Goal: Task Accomplishment & Management: Complete application form

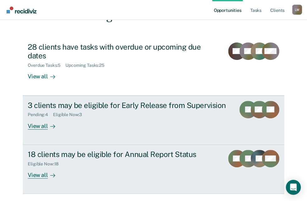
scroll to position [56, 0]
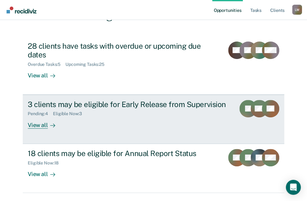
click at [34, 116] on div "View all" at bounding box center [45, 122] width 35 height 12
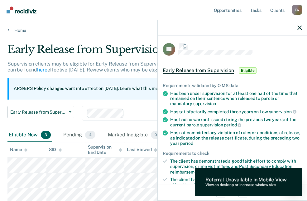
click at [276, 180] on div "Looks like you’re using Internet Explorer 11. For faster loading and a better e…" at bounding box center [153, 100] width 307 height 201
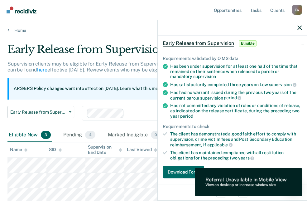
scroll to position [56, 0]
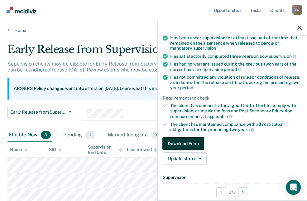
click at [187, 141] on button "Download Form" at bounding box center [183, 143] width 41 height 12
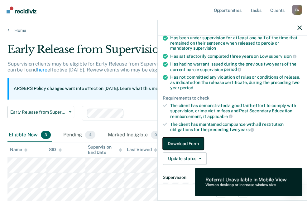
click at [187, 141] on button "Download Form" at bounding box center [183, 143] width 41 height 12
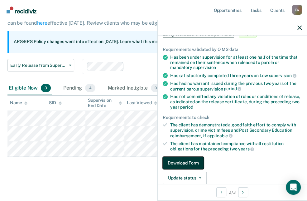
scroll to position [0, 0]
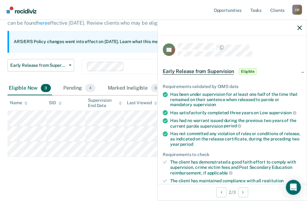
click at [247, 71] on span "Eligible" at bounding box center [248, 71] width 18 height 6
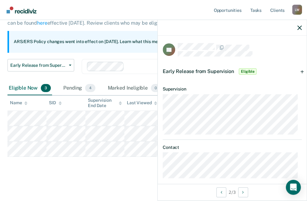
click at [197, 70] on span "Early Release from Supervision" at bounding box center [198, 71] width 71 height 6
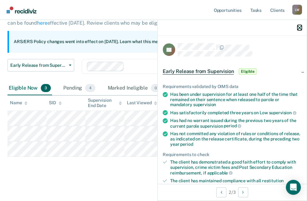
click at [300, 28] on icon "button" at bounding box center [299, 28] width 4 height 4
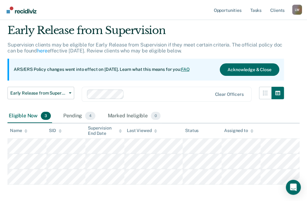
scroll to position [28, 0]
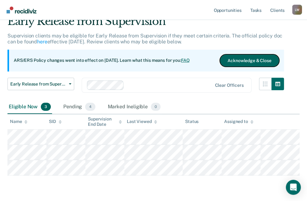
click at [257, 60] on button "Acknowledge & Close" at bounding box center [249, 60] width 59 height 12
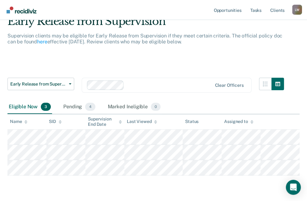
scroll to position [19, 0]
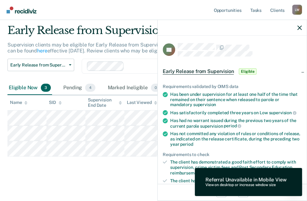
click at [128, 179] on main "Early Release from Supervision Supervision clients may be eligible for Early Re…" at bounding box center [153, 106] width 307 height 185
click at [300, 27] on icon "button" at bounding box center [299, 28] width 4 height 4
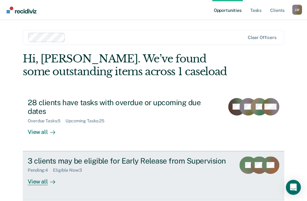
click at [50, 179] on icon at bounding box center [52, 181] width 5 height 5
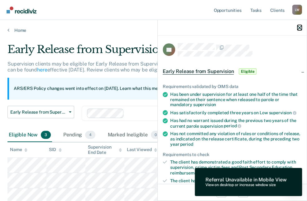
click at [298, 28] on icon "button" at bounding box center [299, 28] width 4 height 4
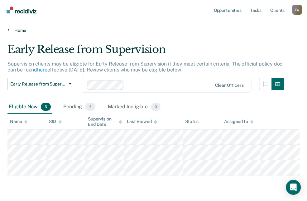
click at [10, 30] on link "Home" at bounding box center [153, 30] width 292 height 6
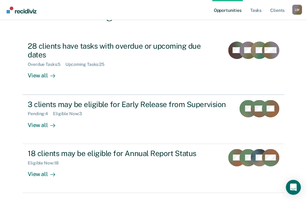
scroll to position [64, 0]
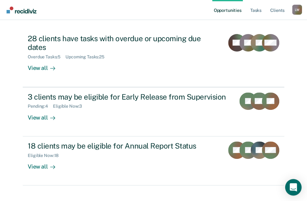
click at [293, 187] on icon "Open Intercom Messenger" at bounding box center [293, 187] width 7 height 8
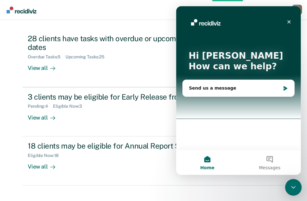
scroll to position [0, 0]
click at [169, 192] on div "Opportunities Tasks Client s Larry Willis L W Profile How it works Log Out Clea…" at bounding box center [153, 73] width 307 height 274
click at [289, 22] on icon "Close" at bounding box center [288, 21] width 3 height 3
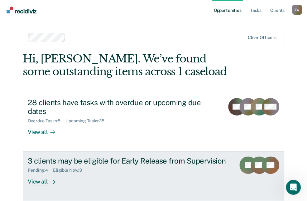
click at [83, 156] on div "3 clients may be eligible for Early Release from Supervision" at bounding box center [129, 160] width 203 height 9
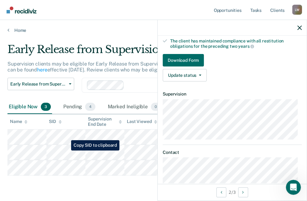
scroll to position [150, 0]
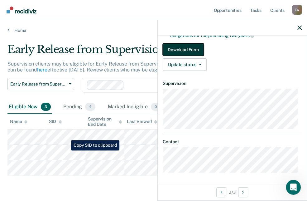
click at [183, 49] on button "Download Form" at bounding box center [183, 49] width 41 height 12
click at [179, 47] on button "Download Form" at bounding box center [183, 49] width 41 height 12
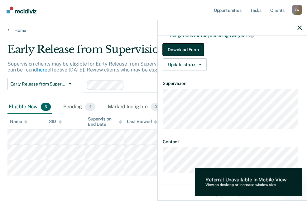
click at [185, 49] on button "Download Form" at bounding box center [183, 49] width 41 height 12
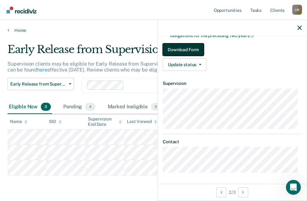
scroll to position [19, 0]
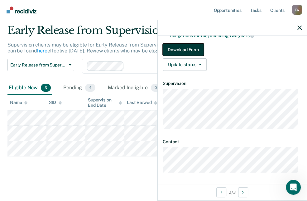
click at [189, 49] on button "Download Form" at bounding box center [183, 49] width 41 height 12
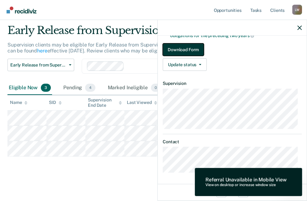
click at [189, 49] on button "Download Form" at bounding box center [183, 49] width 41 height 12
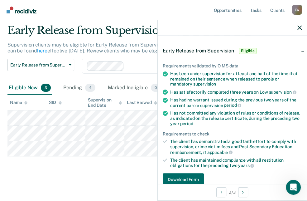
scroll to position [0, 0]
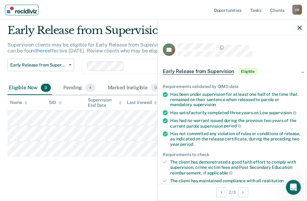
click at [15, 10] on img "Main navigation" at bounding box center [22, 10] width 30 height 7
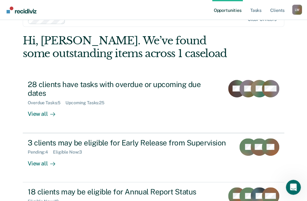
scroll to position [28, 0]
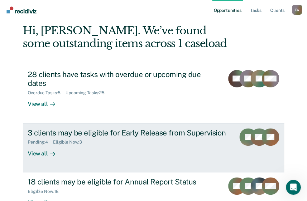
click at [41, 145] on div "View all" at bounding box center [45, 151] width 35 height 12
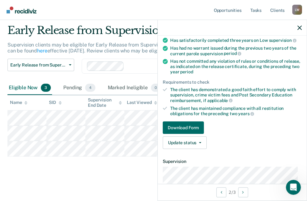
scroll to position [85, 0]
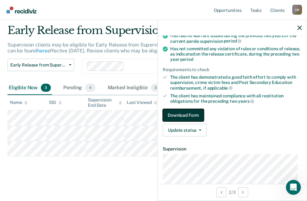
click at [188, 113] on button "Download Form" at bounding box center [183, 115] width 41 height 12
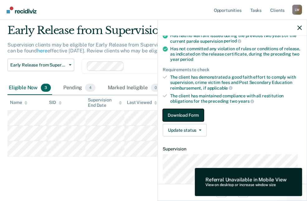
click at [188, 113] on button "Download Form" at bounding box center [183, 115] width 41 height 12
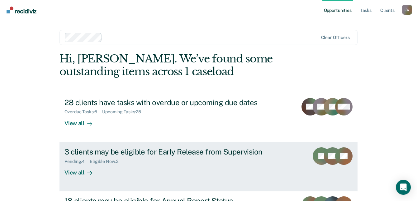
click at [201, 148] on div "3 clients may be eligible for Early Release from Supervision" at bounding box center [174, 151] width 219 height 9
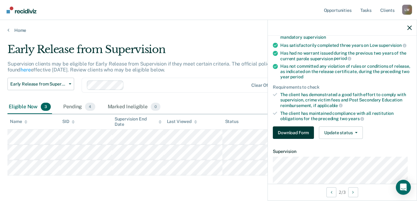
scroll to position [68, 0]
click at [297, 126] on button "Download Form" at bounding box center [293, 132] width 41 height 12
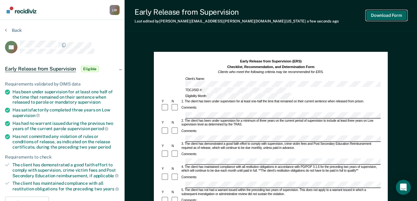
click at [311, 16] on button "Download Form" at bounding box center [386, 15] width 41 height 10
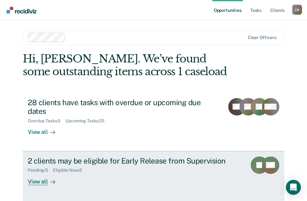
click at [53, 180] on icon at bounding box center [54, 181] width 2 height 3
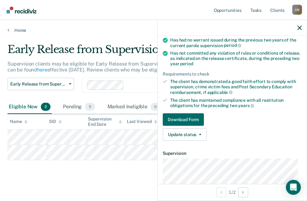
scroll to position [85, 0]
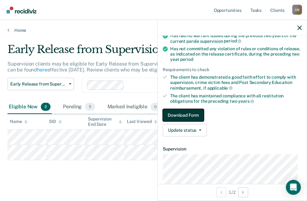
click at [189, 115] on button "Download Form" at bounding box center [183, 115] width 41 height 12
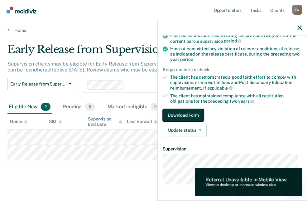
click at [190, 114] on button "Download Form" at bounding box center [183, 115] width 41 height 12
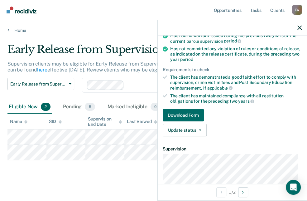
scroll to position [0, 0]
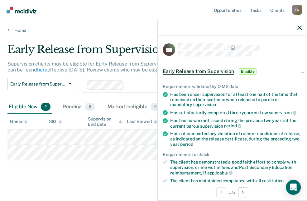
click at [111, 181] on main "Early Release from Supervision Supervision clients may be eligible for Early Re…" at bounding box center [153, 118] width 307 height 170
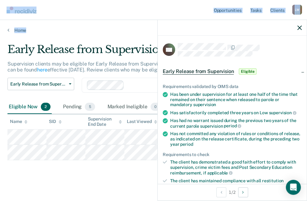
click at [113, 19] on div "Opportunities Tasks Client s Larry Willis L W Profile How it works Log Out Home…" at bounding box center [153, 102] width 307 height 205
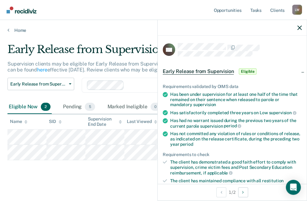
click at [69, 179] on main "Early Release from Supervision Supervision clients may be eligible for Early Re…" at bounding box center [153, 118] width 307 height 170
click at [9, 30] on link "Home" at bounding box center [153, 30] width 292 height 6
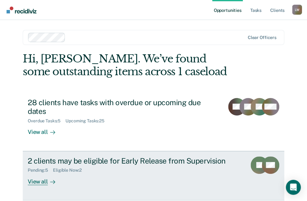
click at [138, 156] on div "2 clients may be eligible for Early Release from Supervision" at bounding box center [135, 160] width 214 height 9
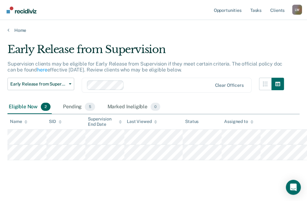
click at [284, 135] on body "Looks like you’re using Internet Explorer 11. For faster loading and a better e…" at bounding box center [153, 100] width 307 height 201
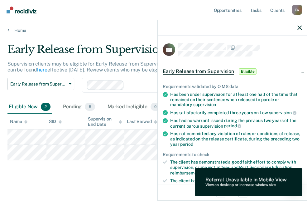
click at [118, 181] on main "Early Release from Supervision Supervision clients may be eligible for Early Re…" at bounding box center [153, 118] width 307 height 170
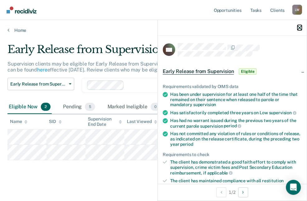
click at [299, 27] on icon "button" at bounding box center [299, 28] width 4 height 4
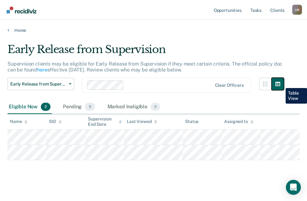
click at [280, 83] on icon "button" at bounding box center [277, 84] width 5 height 4
click at [280, 82] on icon "button" at bounding box center [277, 84] width 5 height 4
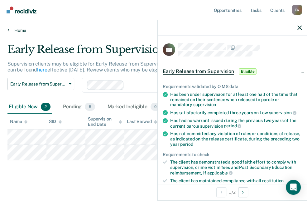
click at [144, 29] on link "Home" at bounding box center [153, 30] width 292 height 6
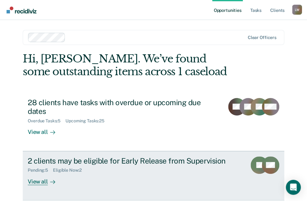
click at [36, 167] on div "Pending : 5" at bounding box center [40, 169] width 25 height 5
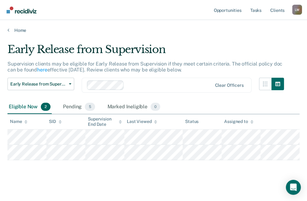
click at [36, 160] on div "Early Release from Supervision Supervision clients may be eligible for Early Re…" at bounding box center [153, 110] width 292 height 135
drag, startPoint x: 36, startPoint y: 160, endPoint x: 80, endPoint y: 180, distance: 48.4
click at [80, 180] on main "Early Release from Supervision Supervision clients may be eligible for Early Re…" at bounding box center [153, 118] width 307 height 170
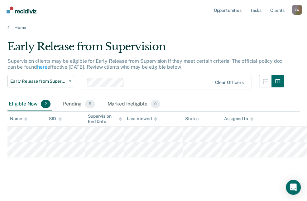
scroll to position [3, 0]
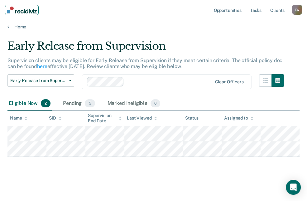
click at [12, 8] on img "Main navigation" at bounding box center [22, 10] width 30 height 7
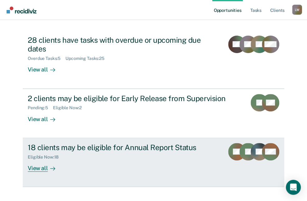
scroll to position [64, 0]
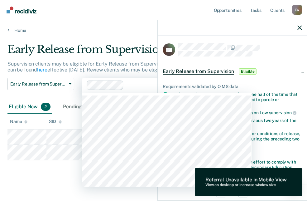
click at [129, 84] on div at bounding box center [169, 84] width 86 height 7
click at [73, 170] on div "Early Release from Supervision Supervision clients may be eligible for Early Re…" at bounding box center [153, 110] width 292 height 135
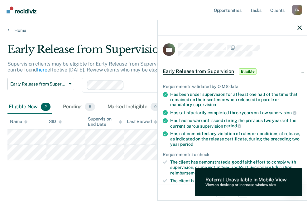
click at [62, 184] on main "Early Release from Supervision Supervision clients may be eligible for Early Re…" at bounding box center [153, 118] width 307 height 170
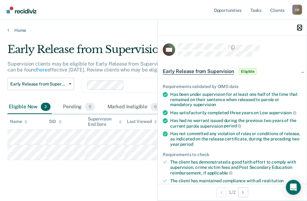
click at [299, 26] on icon "button" at bounding box center [299, 28] width 4 height 4
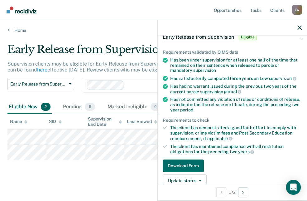
scroll to position [56, 0]
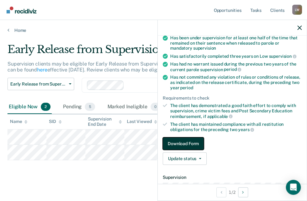
click at [186, 141] on button "Download Form" at bounding box center [183, 143] width 41 height 12
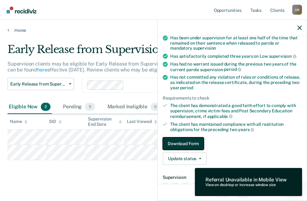
click at [186, 141] on button "Download Form" at bounding box center [183, 143] width 41 height 12
click at [216, 144] on link "Download Form" at bounding box center [232, 143] width 139 height 12
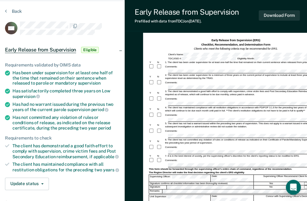
scroll to position [28, 0]
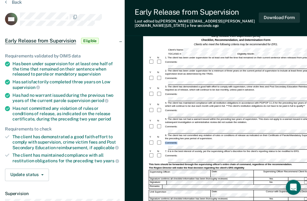
drag, startPoint x: 242, startPoint y: 145, endPoint x: 238, endPoint y: 135, distance: 10.7
click at [238, 135] on form "Early Release from Supervision (ERS) Checklist, Recommendation, and Determinati…" at bounding box center [236, 153] width 174 height 238
click at [289, 140] on div "Comments:" at bounding box center [236, 143] width 174 height 6
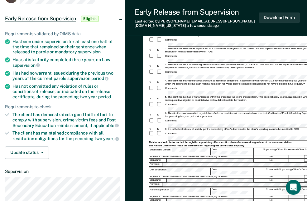
scroll to position [56, 0]
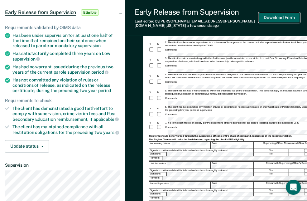
click at [281, 15] on button "Download Form" at bounding box center [279, 17] width 41 height 10
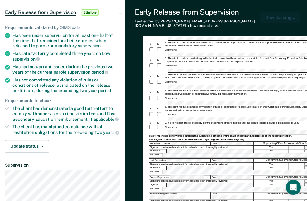
scroll to position [0, 0]
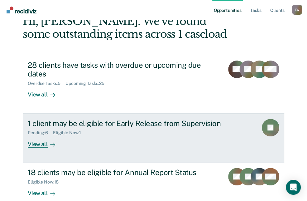
scroll to position [39, 0]
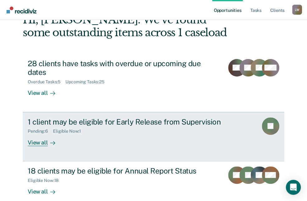
click at [42, 134] on div "View all" at bounding box center [45, 140] width 35 height 12
